Goal: Communication & Community: Answer question/provide support

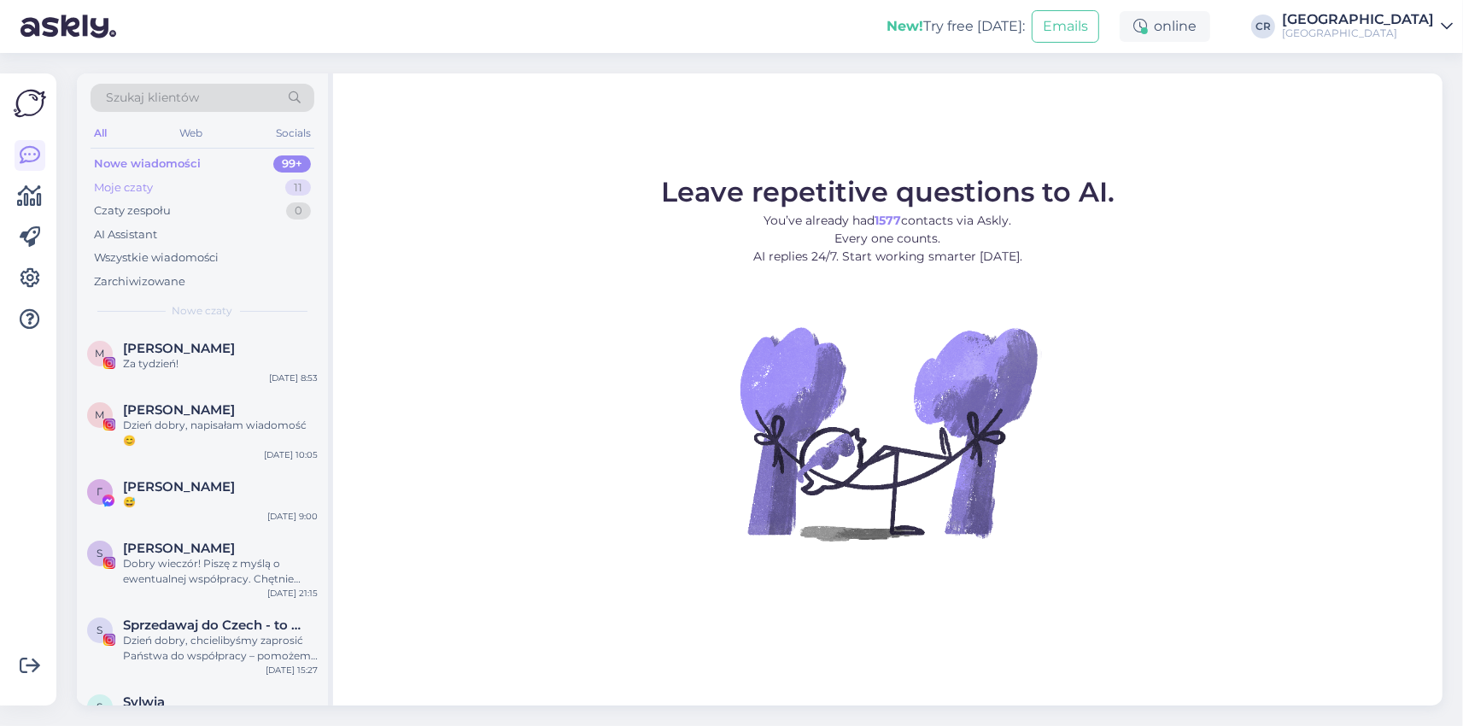
click at [130, 186] on div "Moje czaty" at bounding box center [123, 187] width 59 height 17
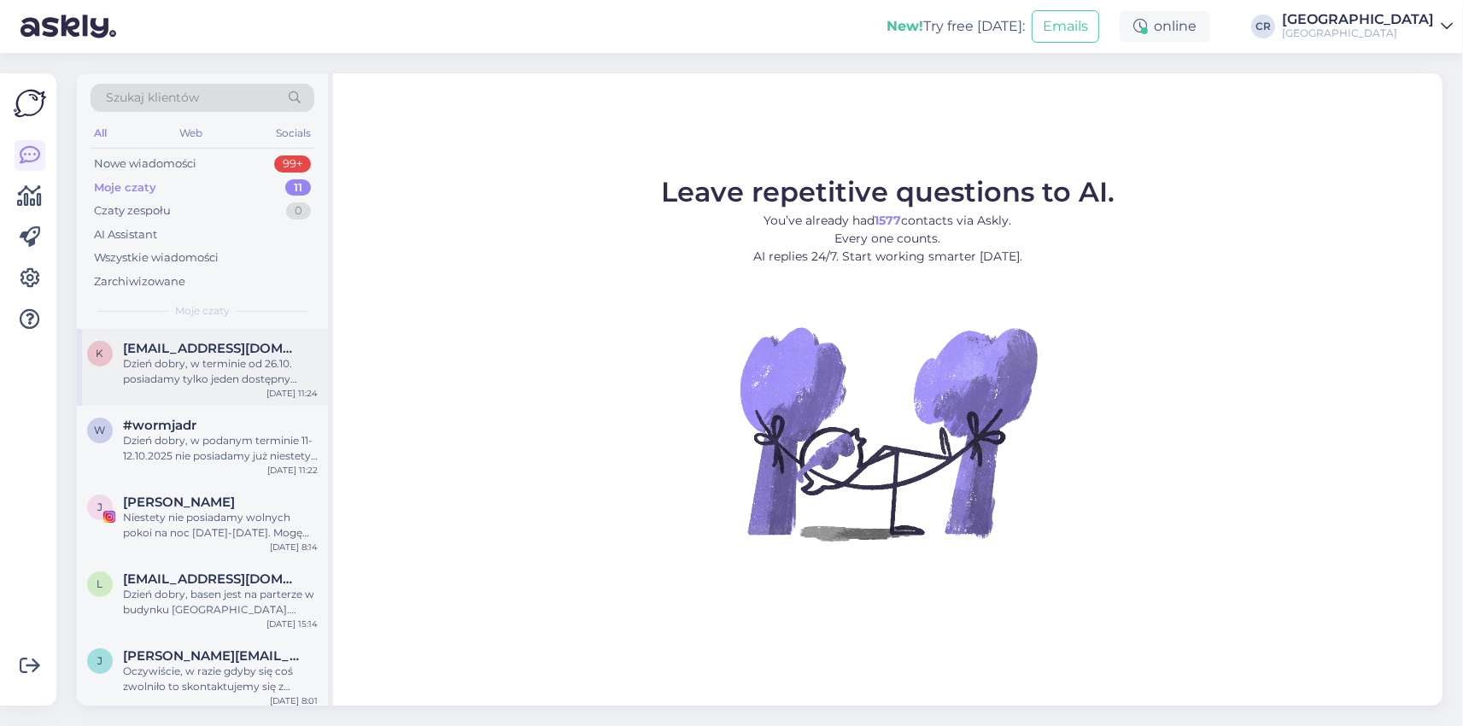
click at [185, 367] on div "Dzień dobry, w terminie od 26.10. posiadamy tylko jeden dostępny pokój przystos…" at bounding box center [220, 371] width 195 height 31
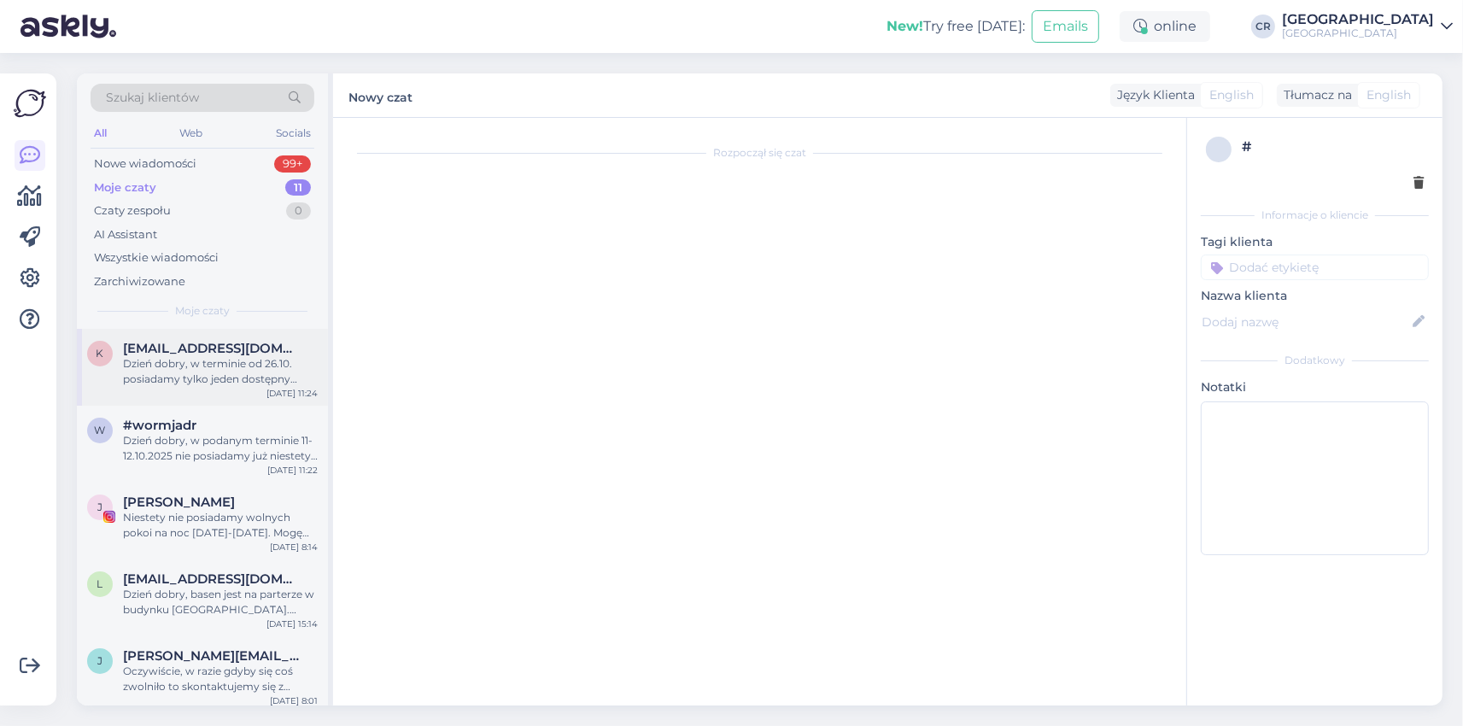
scroll to position [154, 0]
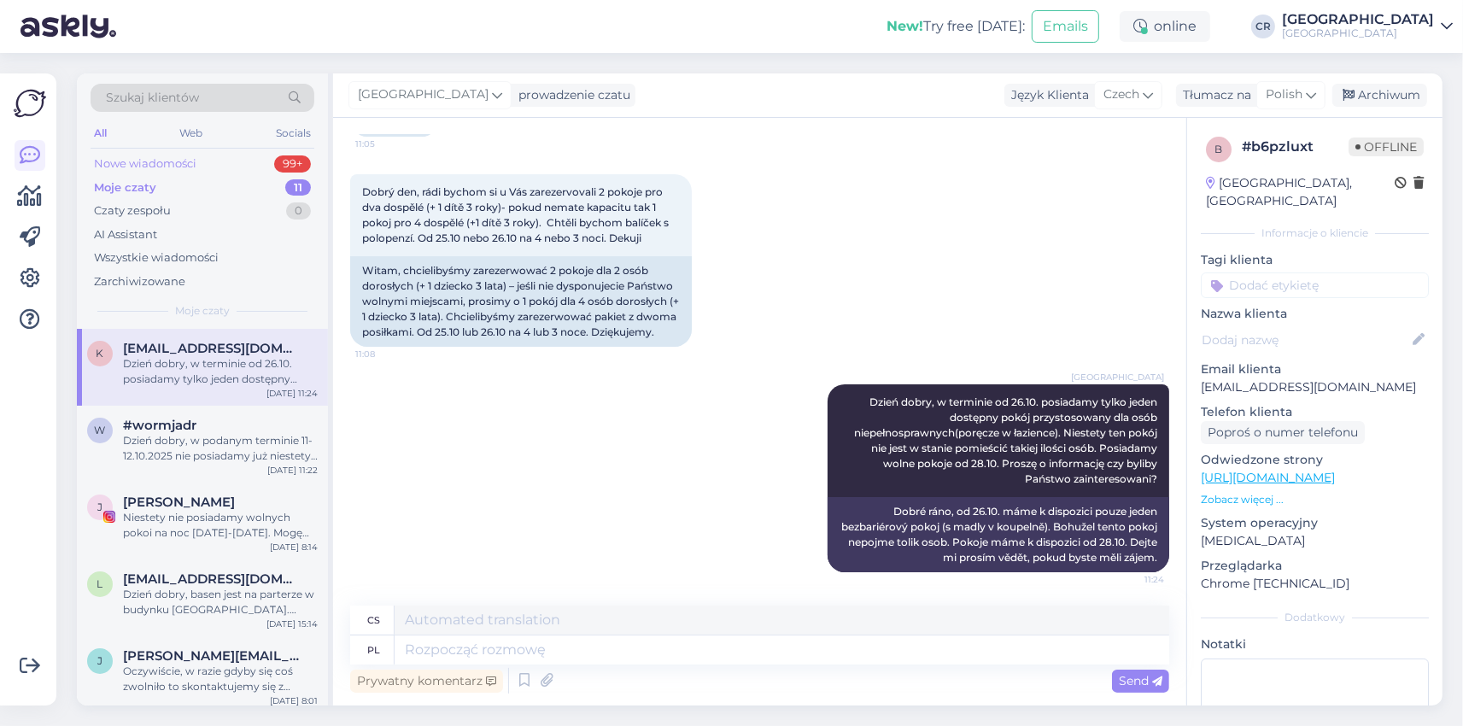
click at [144, 155] on div "Nowe wiadomości 99+" at bounding box center [203, 164] width 224 height 24
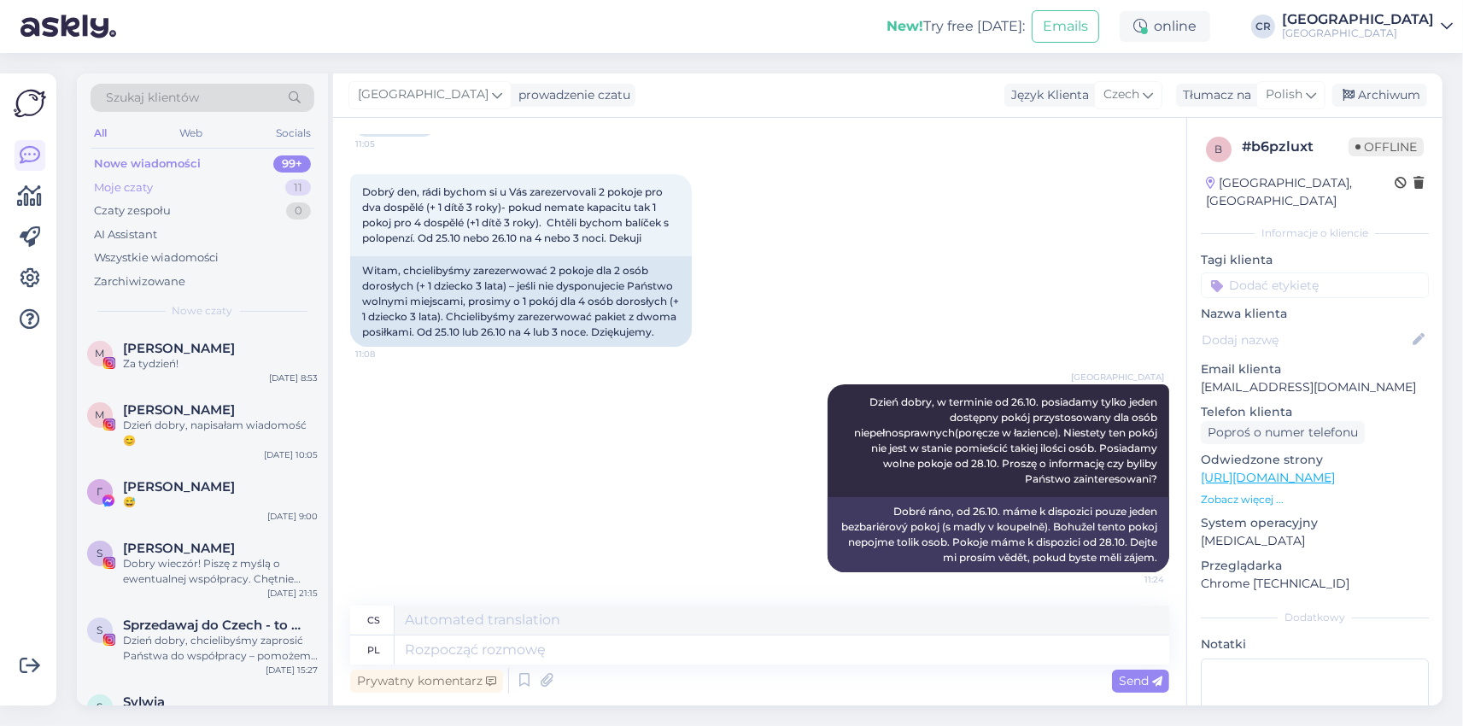
click at [131, 180] on div "Moje czaty" at bounding box center [123, 187] width 59 height 17
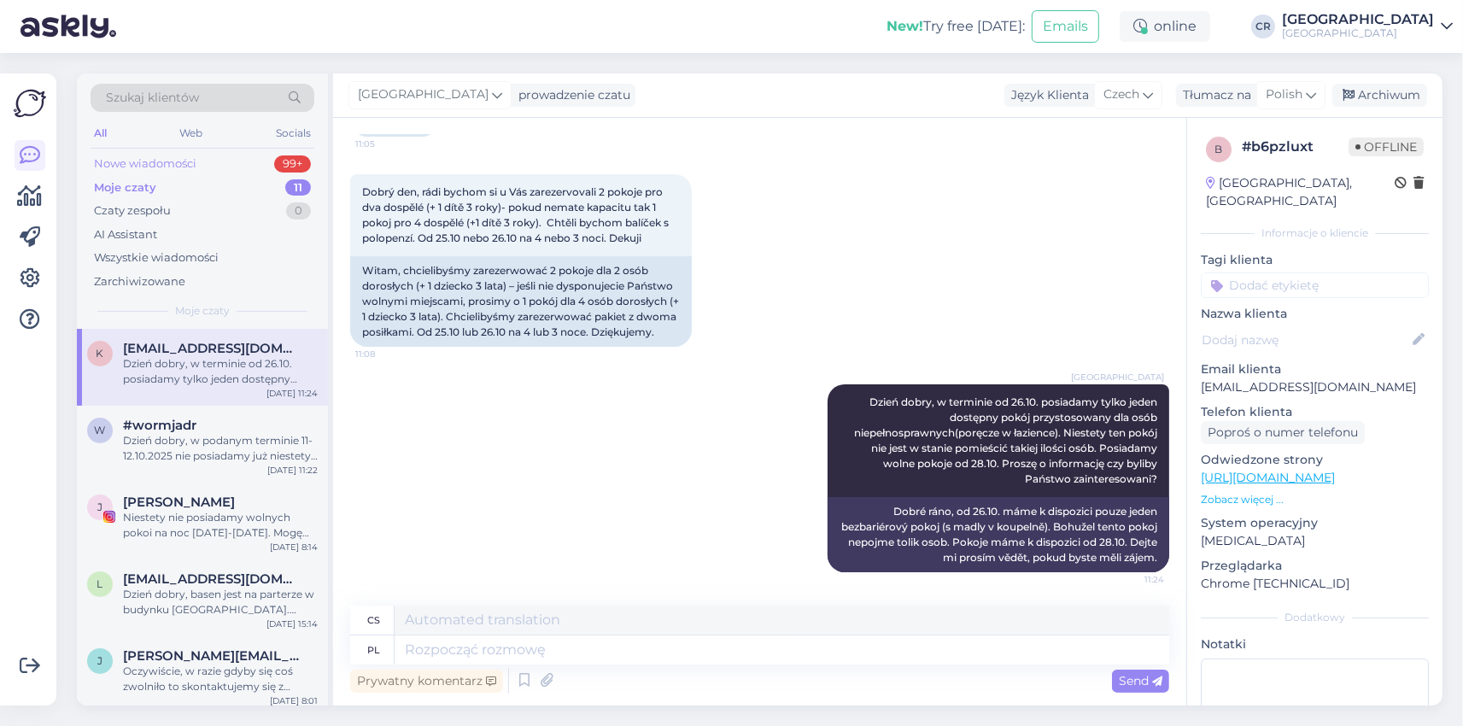
click at [143, 160] on div "Nowe wiadomości" at bounding box center [145, 163] width 103 height 17
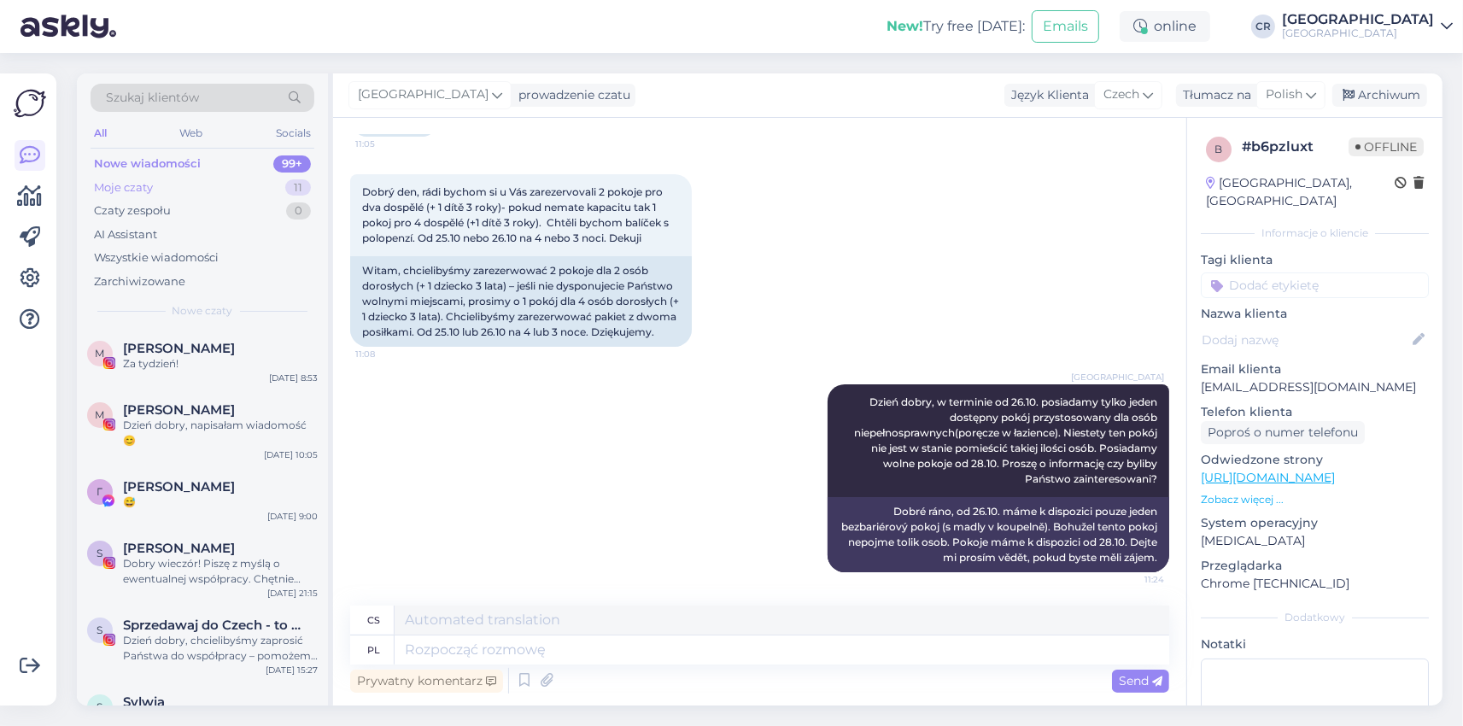
click at [131, 180] on div "Moje czaty" at bounding box center [123, 187] width 59 height 17
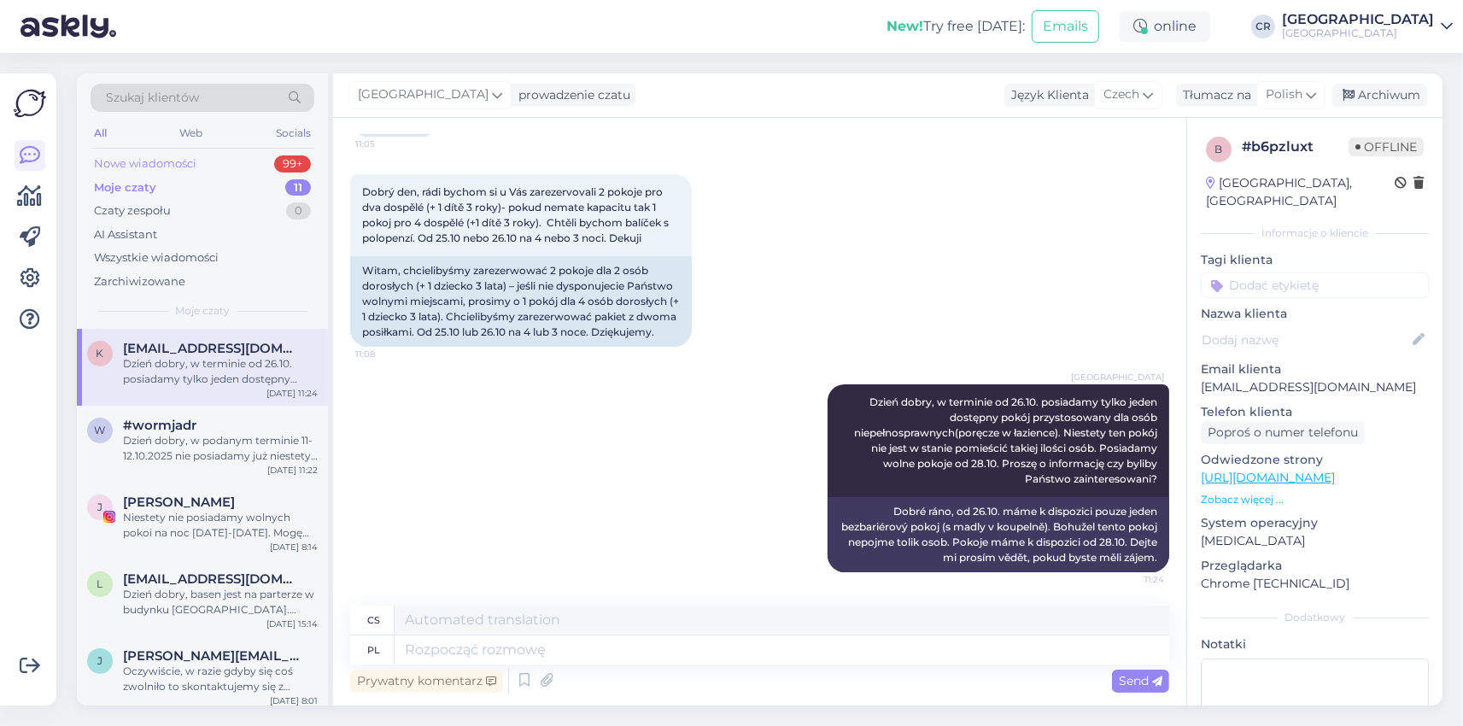
click at [136, 163] on div "Nowe wiadomości" at bounding box center [145, 163] width 103 height 17
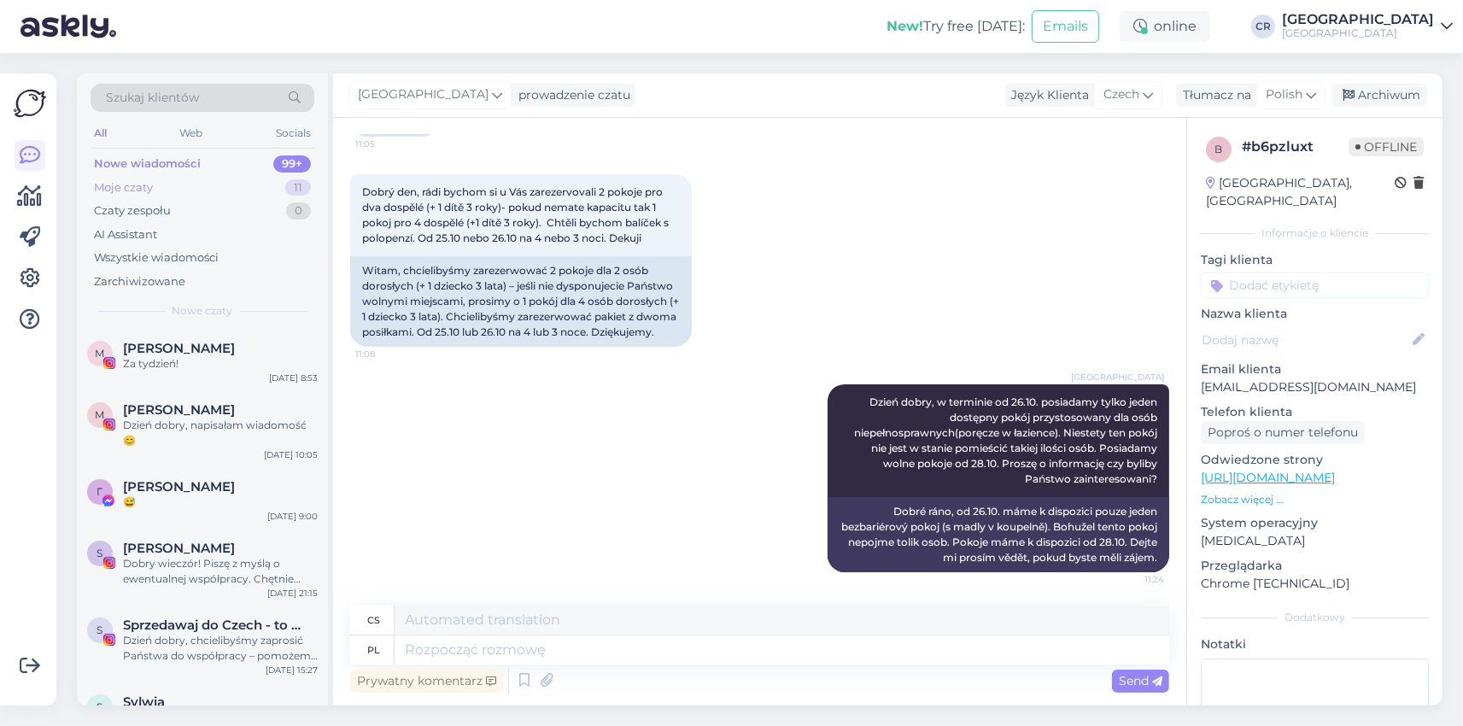
click at [142, 189] on div "Moje czaty" at bounding box center [123, 187] width 59 height 17
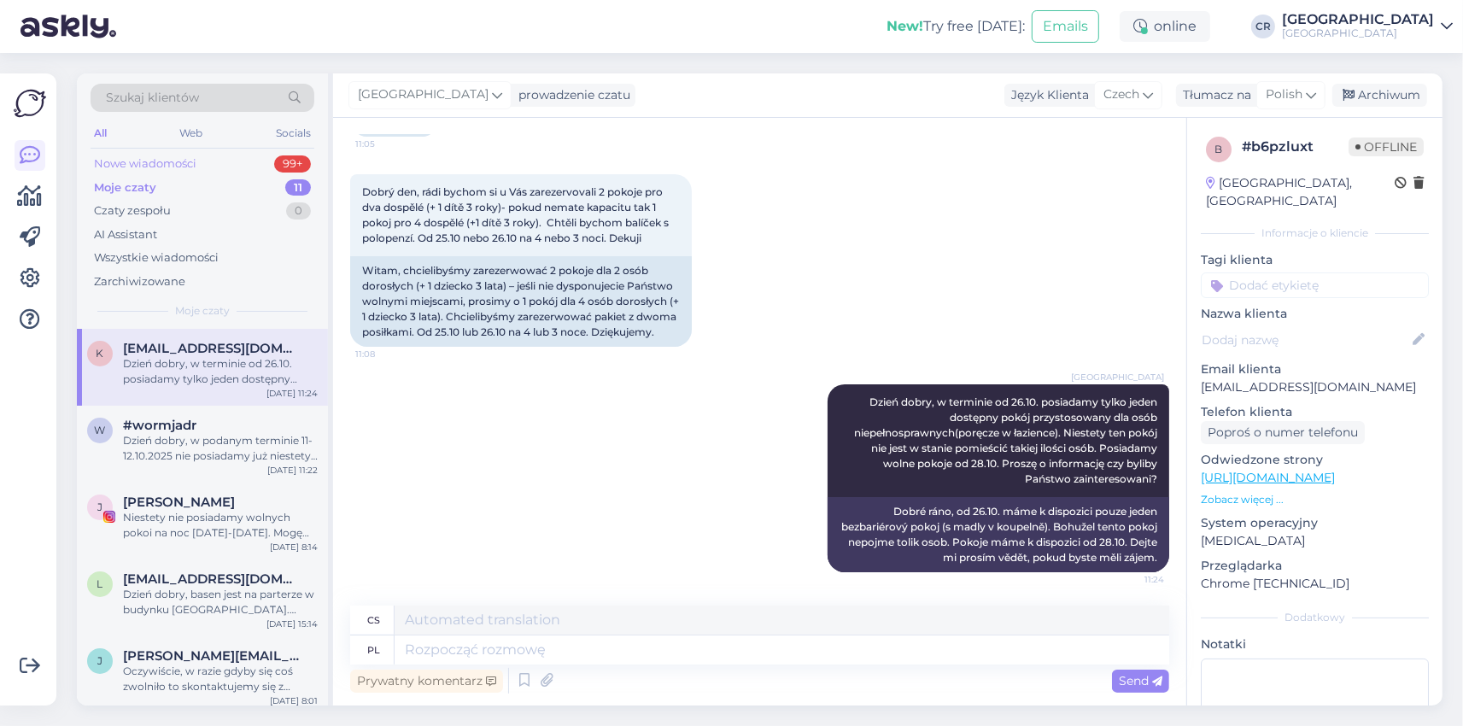
click at [138, 166] on div "Nowe wiadomości" at bounding box center [145, 163] width 103 height 17
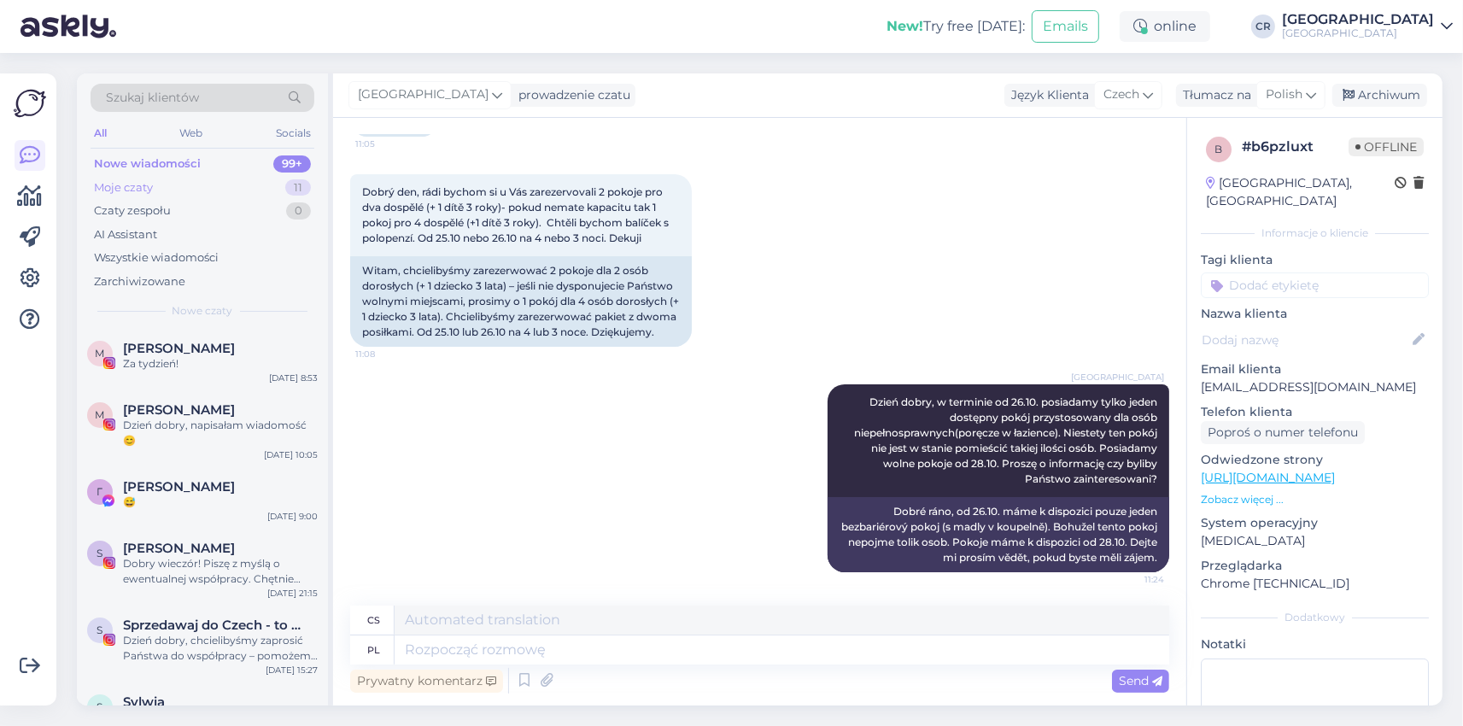
click at [146, 186] on div "Moje czaty" at bounding box center [123, 187] width 59 height 17
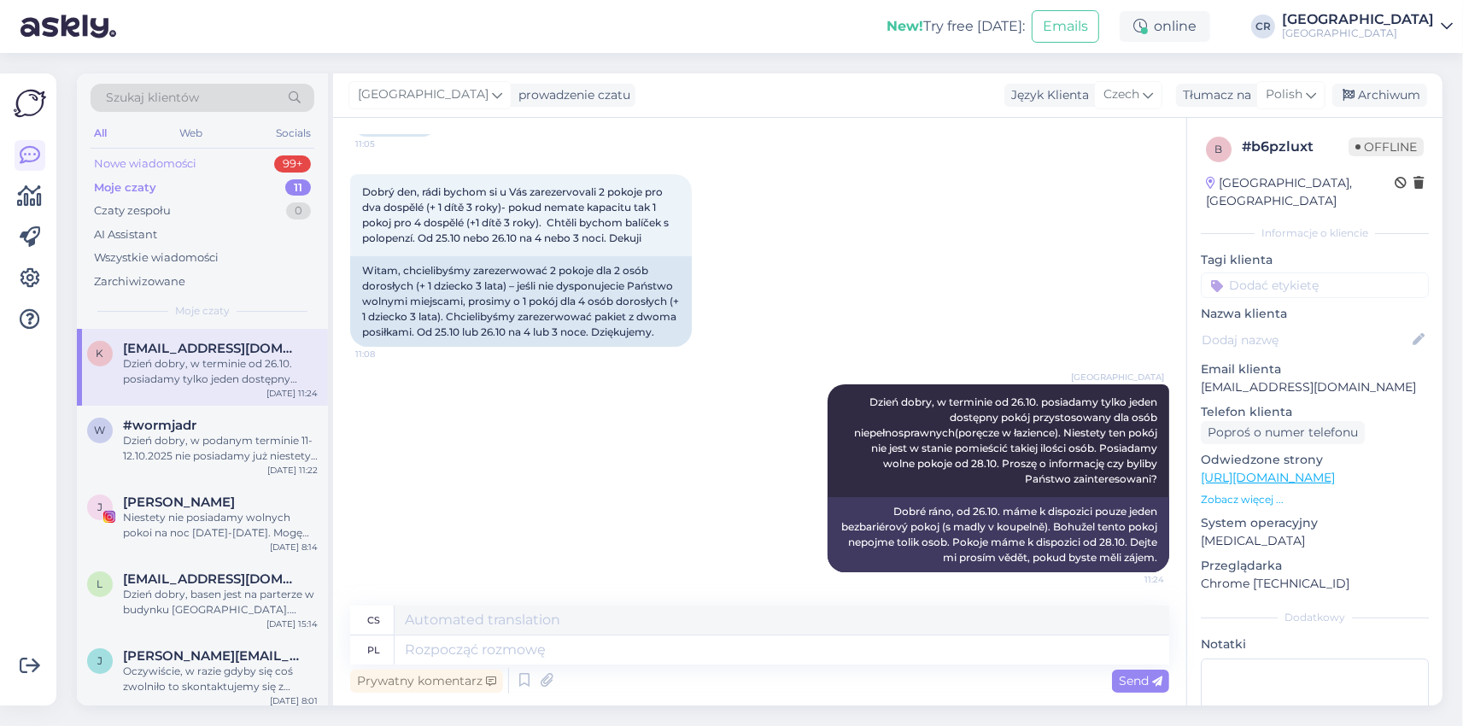
click at [157, 157] on div "Nowe wiadomości" at bounding box center [145, 163] width 103 height 17
